Goal: Information Seeking & Learning: Understand process/instructions

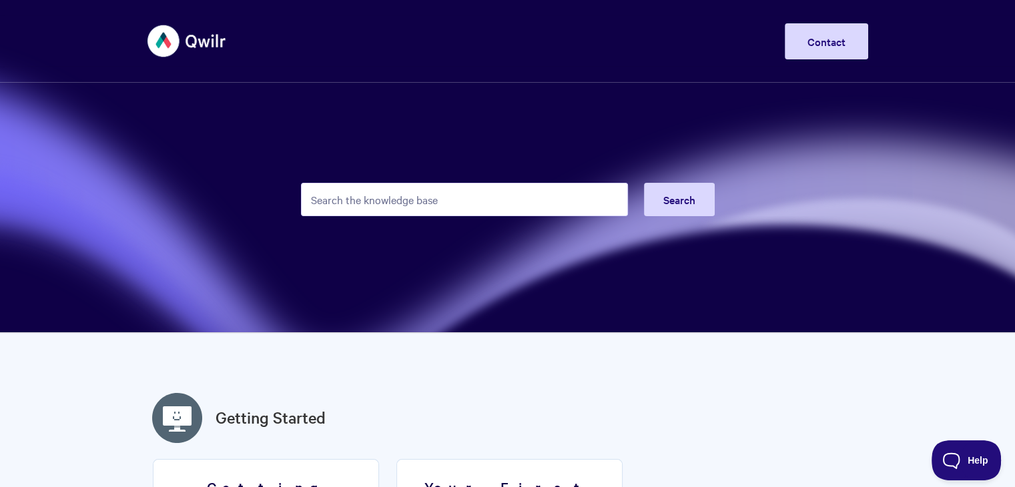
click at [189, 43] on img at bounding box center [186, 41] width 79 height 50
